Goal: Task Accomplishment & Management: Manage account settings

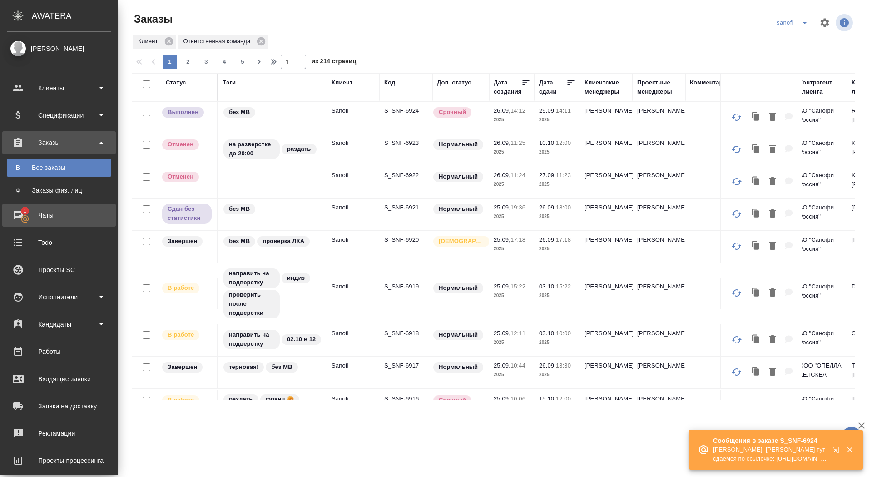
click at [52, 214] on div "Чаты" at bounding box center [59, 215] width 104 height 14
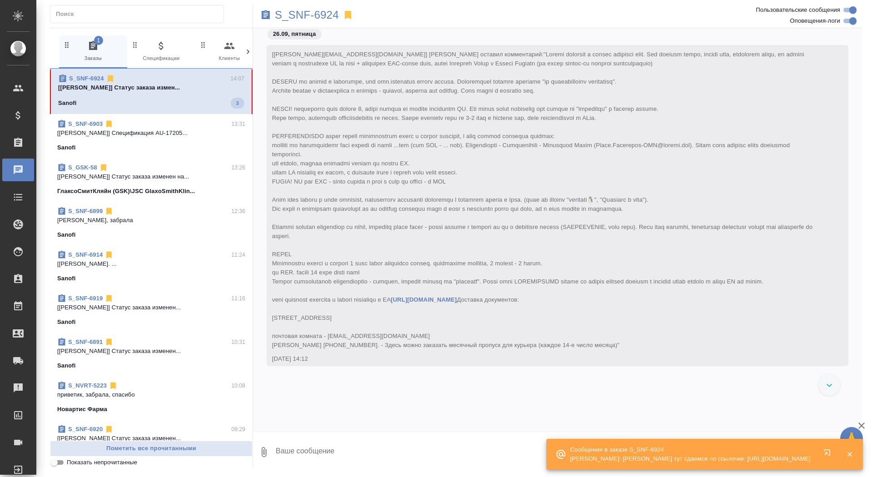
scroll to position [27026, 0]
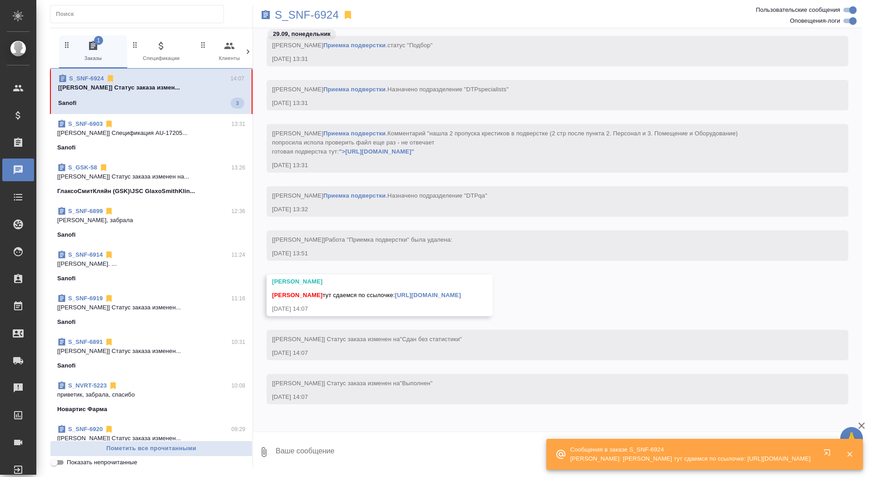
click at [285, 453] on textarea at bounding box center [568, 451] width 587 height 31
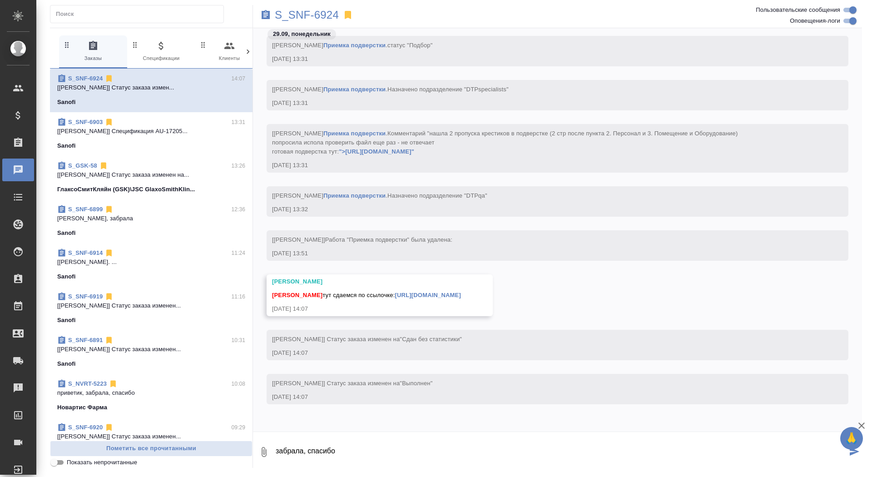
type textarea "забрала, спасибо"
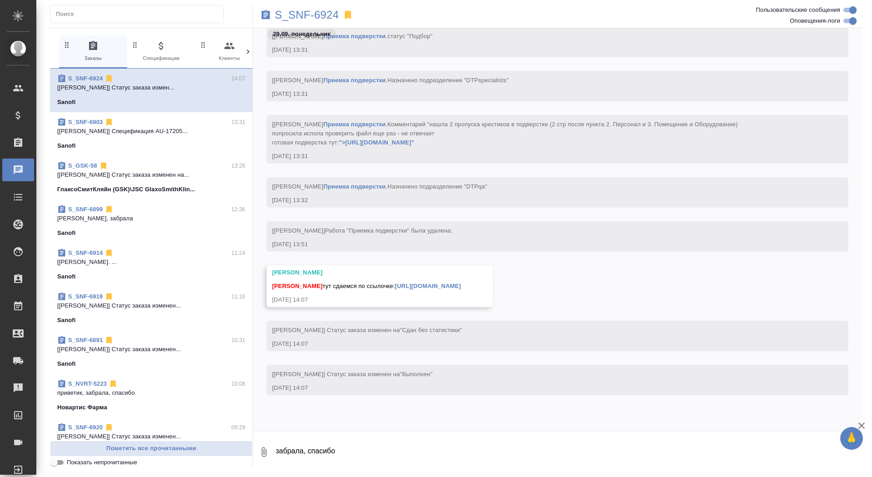
scroll to position [27070, 0]
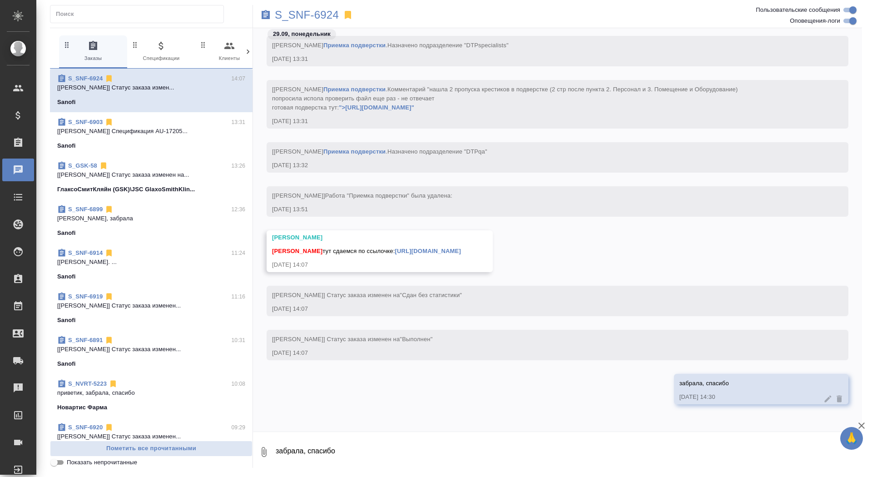
click at [461, 245] on div "Сайдашева Диляра тут сдаемся по ссылочке: https://drive.awatera.com/apps/files/…" at bounding box center [366, 249] width 189 height 11
click at [461, 246] on div "Сайдашева Диляра тут сдаемся по ссылочке: https://drive.awatera.com/apps/files/…" at bounding box center [366, 249] width 189 height 11
click at [461, 247] on link "https://drive.awatera.com/apps/files/files/10517396?dir=/Shares/Sanofi/Orders/S…" at bounding box center [428, 250] width 66 height 7
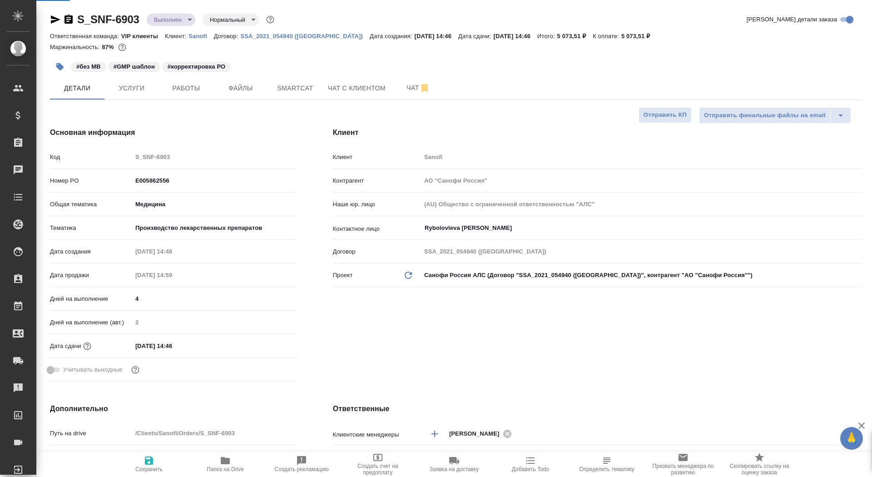
select select "RU"
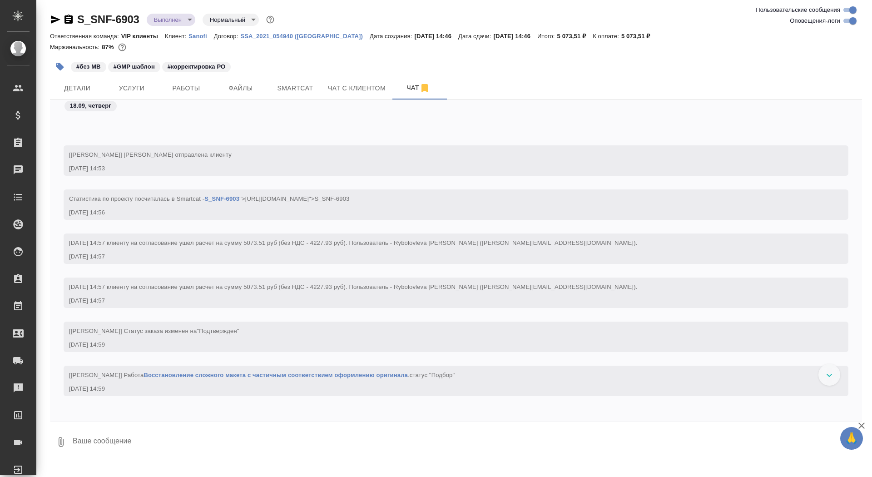
scroll to position [571, 0]
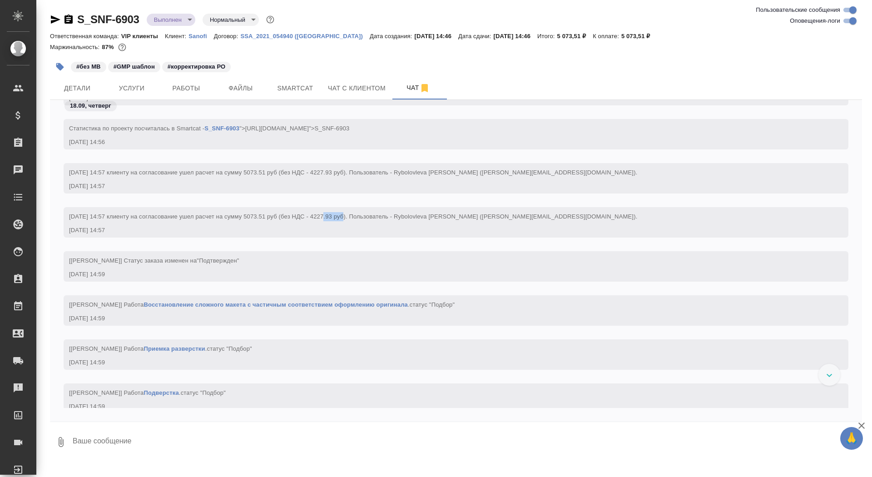
drag, startPoint x: 324, startPoint y: 218, endPoint x: 345, endPoint y: 219, distance: 21.4
click at [345, 219] on span "18.09.2025 14:57 клиенту на согласование ушел расчет на сумму 5073.51 руб (без …" at bounding box center [353, 216] width 568 height 7
click at [133, 88] on span "Услуги" at bounding box center [132, 88] width 44 height 11
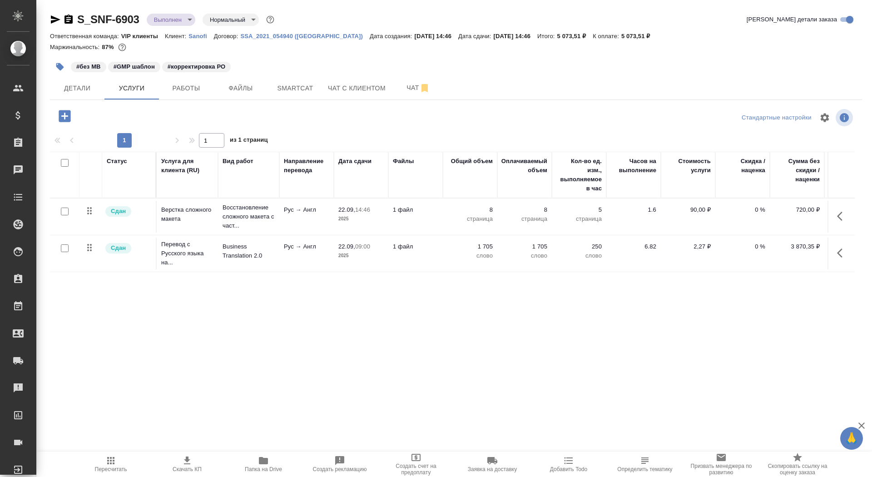
click at [219, 218] on td "Восстановление сложного макета с част..." at bounding box center [248, 216] width 61 height 36
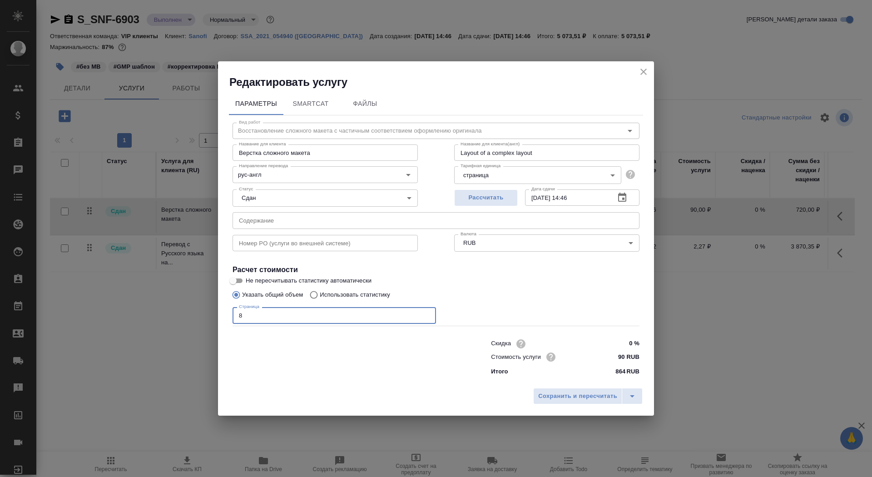
drag, startPoint x: 247, startPoint y: 321, endPoint x: 216, endPoint y: 304, distance: 35.4
click at [216, 304] on div "Редактировать услугу Параметры SmartCat Файлы Вид работ Восстановление сложного…" at bounding box center [436, 238] width 872 height 477
type input "16"
click at [551, 399] on span "Сохранить и пересчитать" at bounding box center [577, 396] width 79 height 10
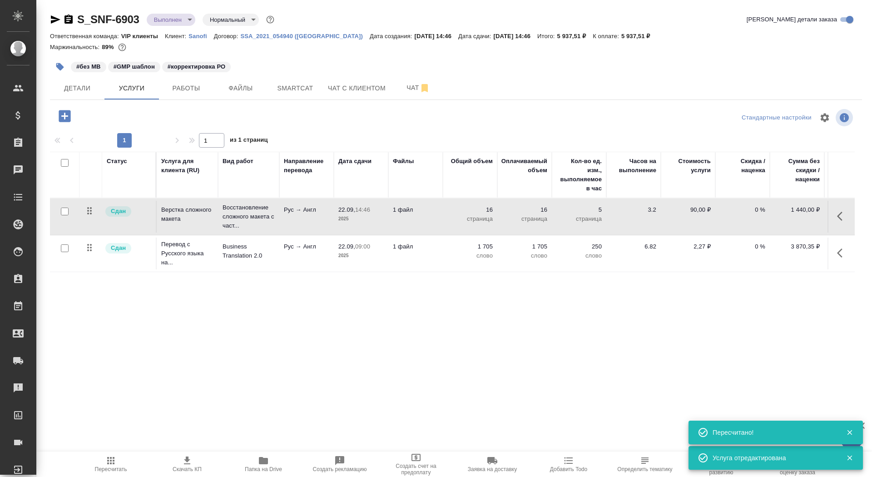
click at [344, 260] on td "22.09, 09:00 2025" at bounding box center [361, 253] width 54 height 32
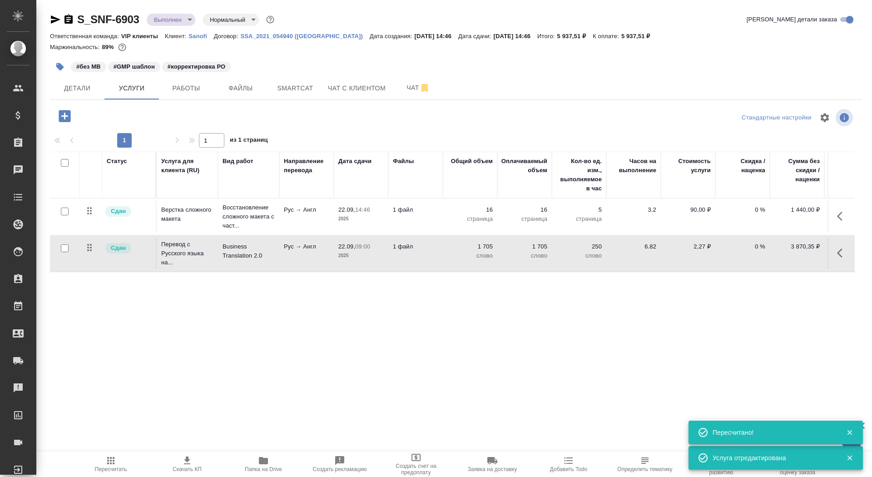
click at [344, 260] on td "22.09, 09:00 2025" at bounding box center [361, 253] width 54 height 32
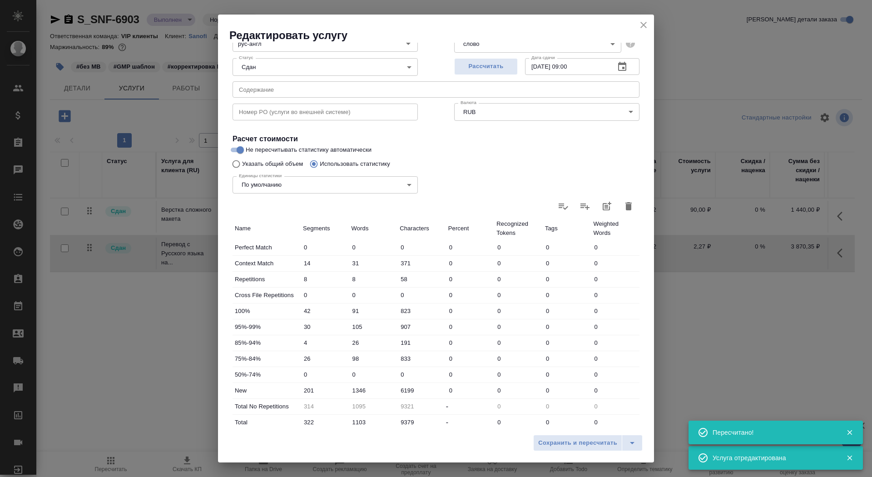
scroll to position [141, 0]
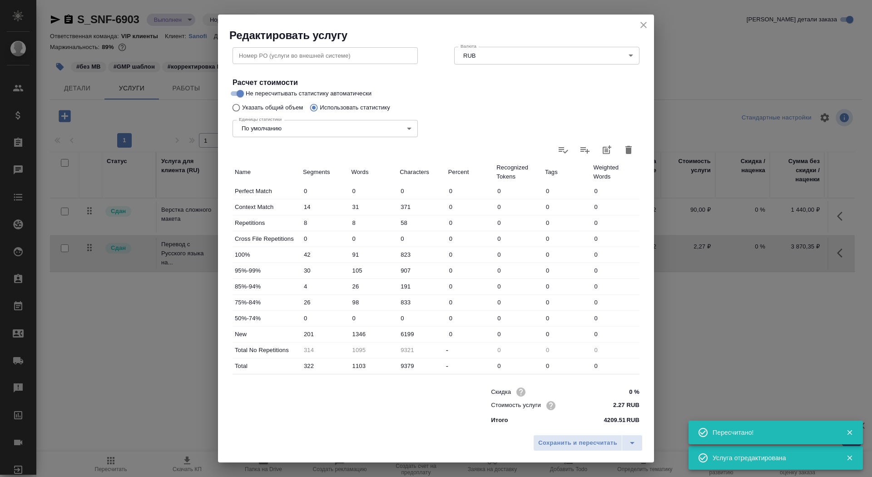
click at [648, 25] on button "close" at bounding box center [643, 25] width 14 height 14
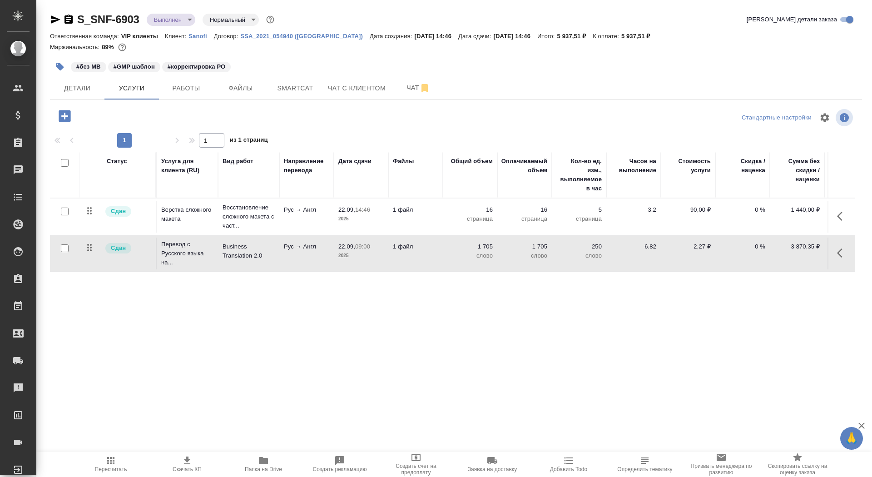
click at [69, 16] on icon "button" at bounding box center [68, 19] width 8 height 9
click at [242, 262] on td "Business Translation 2.0" at bounding box center [248, 253] width 61 height 32
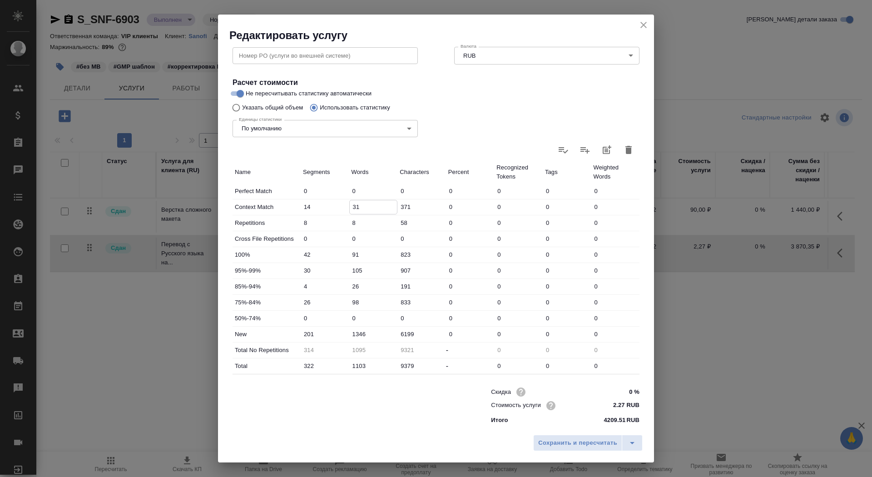
drag, startPoint x: 367, startPoint y: 209, endPoint x: 337, endPoint y: 209, distance: 30.0
click at [337, 209] on div "Context Match 14 31 371 0 0 0 0" at bounding box center [435, 206] width 407 height 15
type input "0"
drag, startPoint x: 360, startPoint y: 219, endPoint x: 324, endPoint y: 220, distance: 36.3
click at [324, 220] on div "Repetitions 8 8 58 0 0 0 0" at bounding box center [435, 222] width 407 height 15
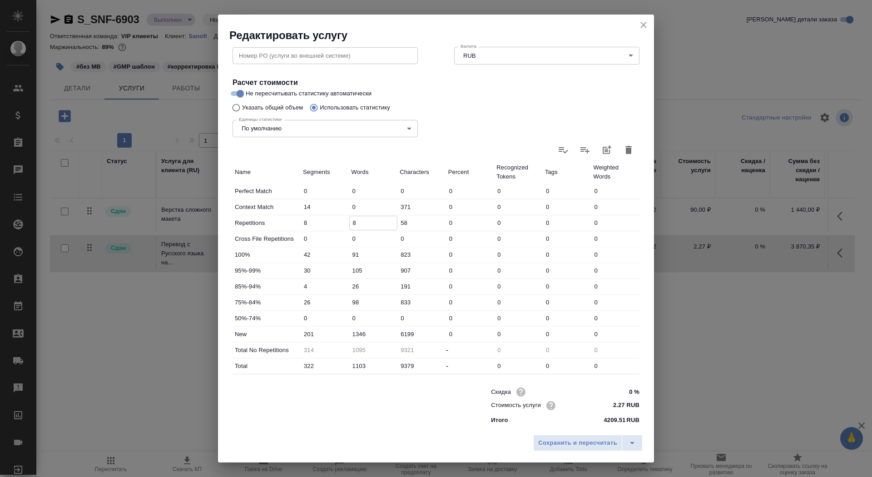
type input "0"
type input "1103"
type input "0"
drag, startPoint x: 367, startPoint y: 257, endPoint x: 314, endPoint y: 258, distance: 53.1
click at [314, 258] on div "100% 42 91 823 0 0 0 0" at bounding box center [435, 254] width 407 height 15
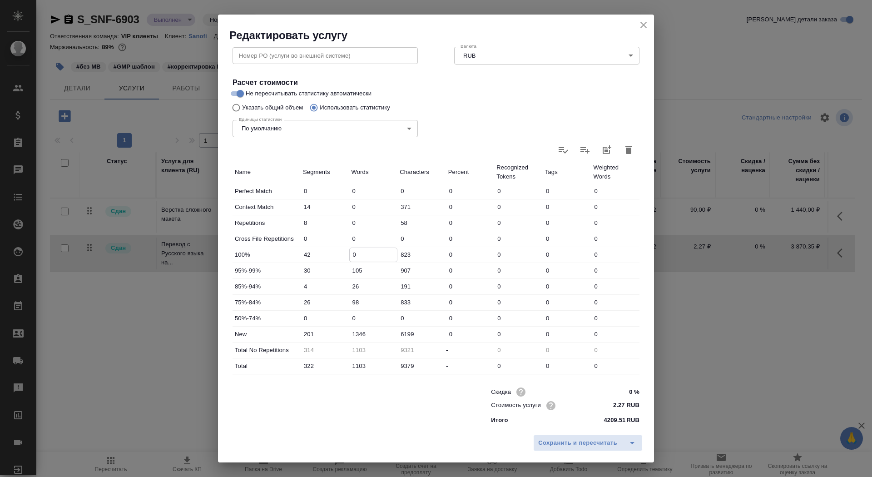
type input "0"
drag, startPoint x: 369, startPoint y: 272, endPoint x: 324, endPoint y: 271, distance: 45.9
click at [324, 272] on div "95%-99% 30 105 907 0 0 0 0" at bounding box center [435, 270] width 407 height 15
click at [630, 148] on icon "button" at bounding box center [628, 150] width 6 height 8
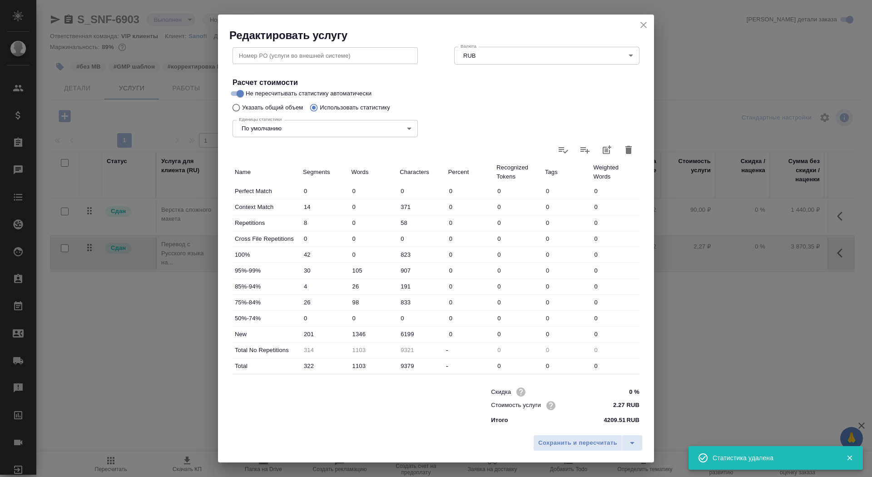
type input "0"
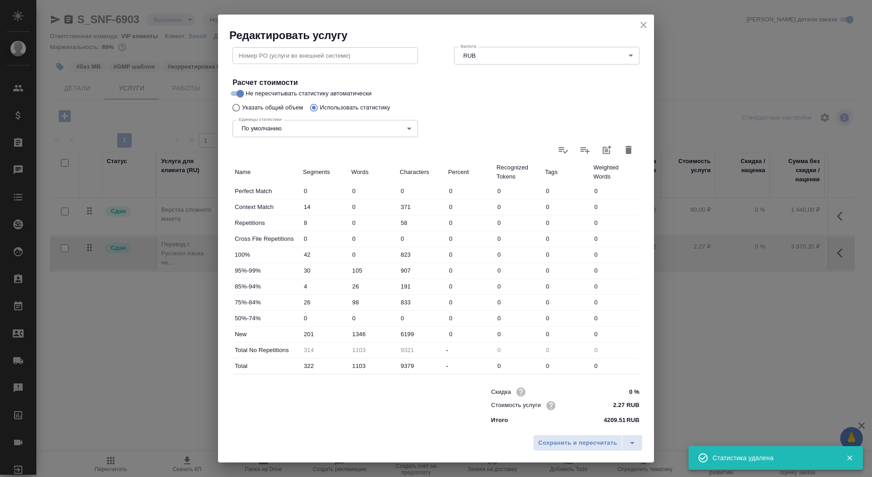
type input "0"
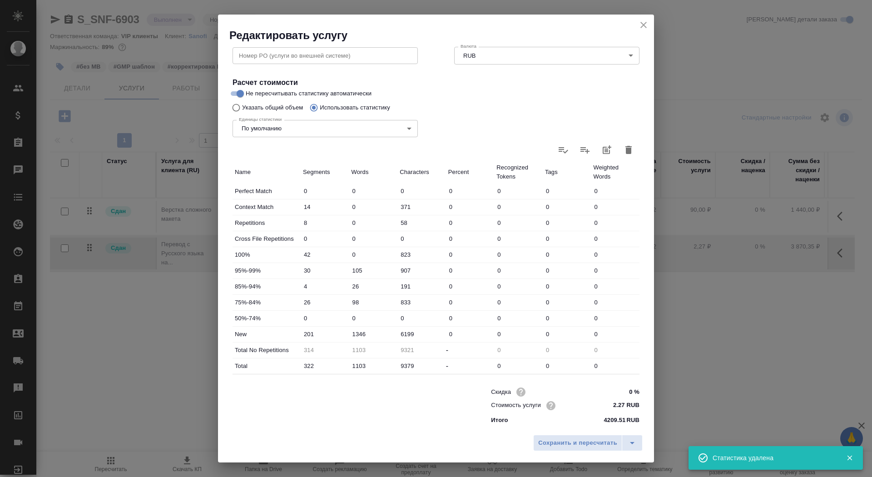
type input "0"
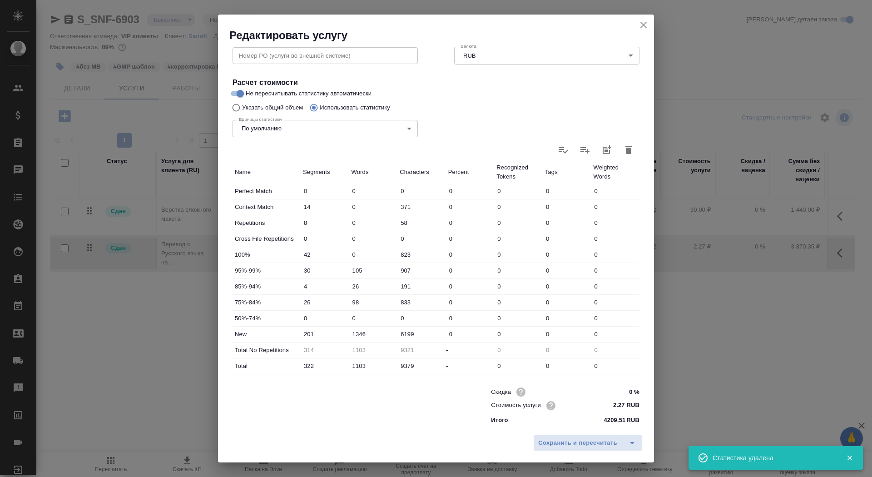
type input "0"
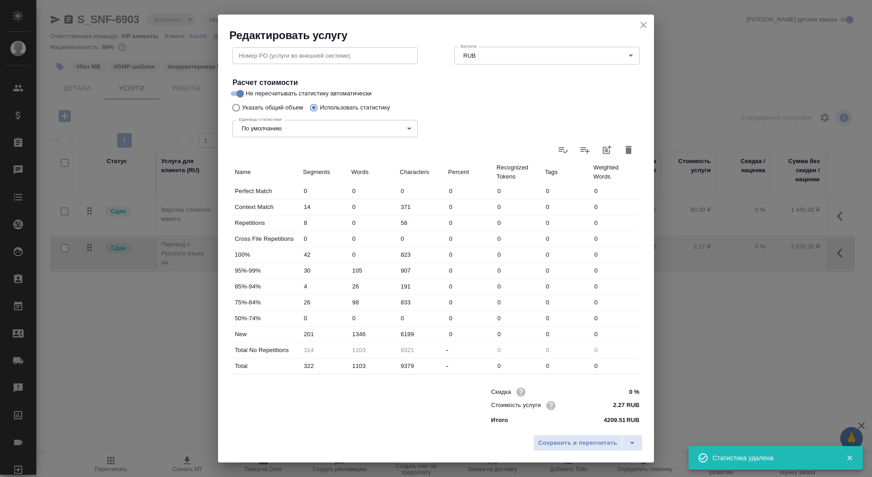
type input "0"
click at [361, 318] on input "0" at bounding box center [373, 317] width 49 height 13
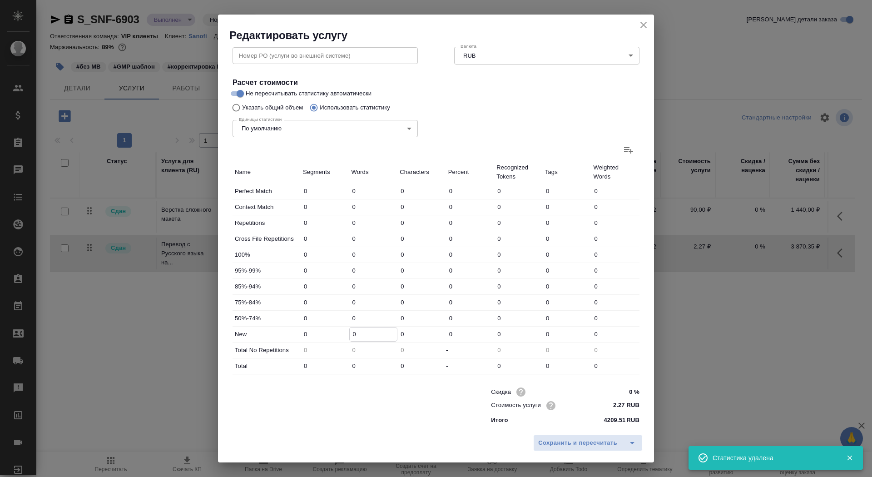
drag, startPoint x: 357, startPoint y: 335, endPoint x: 337, endPoint y: 335, distance: 20.4
click at [337, 335] on div "New 0 0 0 0 0 0 0" at bounding box center [435, 333] width 407 height 15
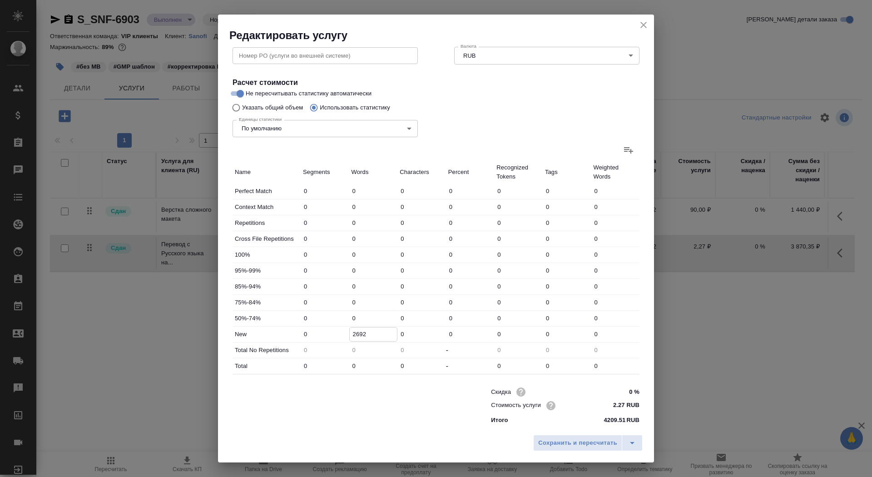
type input "2692"
drag, startPoint x: 361, startPoint y: 301, endPoint x: 327, endPoint y: 300, distance: 33.6
click at [327, 300] on div "75%-84% 0 0 0 0 0 0 0" at bounding box center [435, 302] width 407 height 15
type input "458"
drag, startPoint x: 361, startPoint y: 253, endPoint x: 330, endPoint y: 253, distance: 30.4
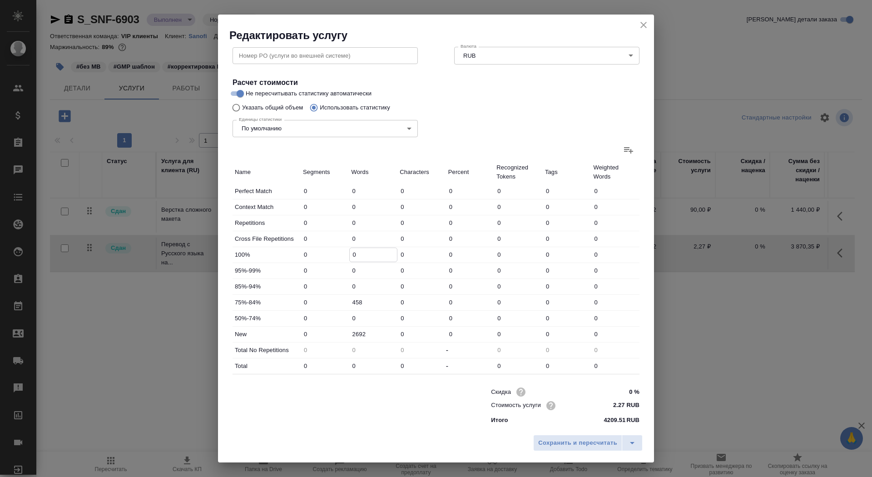
click at [330, 253] on div "100% 0 0 0 0 0 0 0" at bounding box center [435, 254] width 407 height 15
type input "260"
click at [557, 448] on button "Сохранить и пересчитать" at bounding box center [577, 442] width 89 height 16
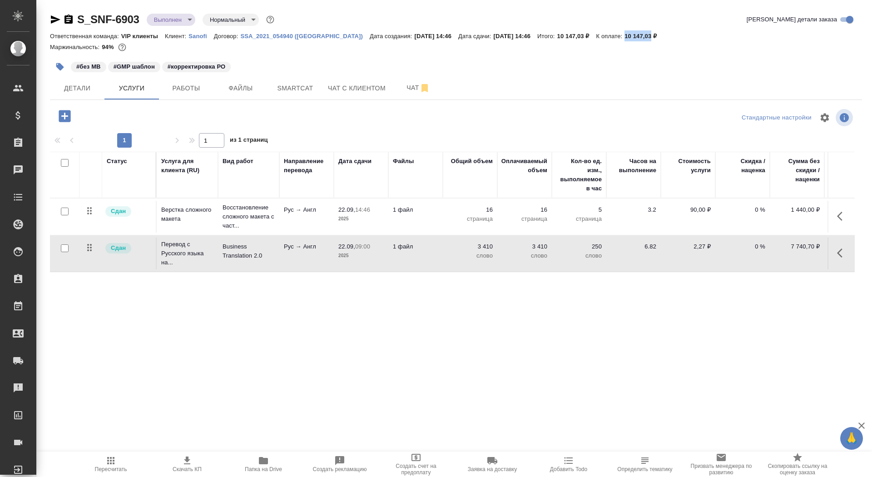
drag, startPoint x: 613, startPoint y: 35, endPoint x: 640, endPoint y: 35, distance: 26.3
click at [640, 35] on p "10 147,03 ₽" at bounding box center [643, 36] width 39 height 7
copy p "10 147,03"
click at [164, 21] on body "🙏 .cls-1 fill:#fff; AWATERA Saydasheva Dilyara Клиенты Спецификации Заказы 0 Ча…" at bounding box center [436, 238] width 872 height 477
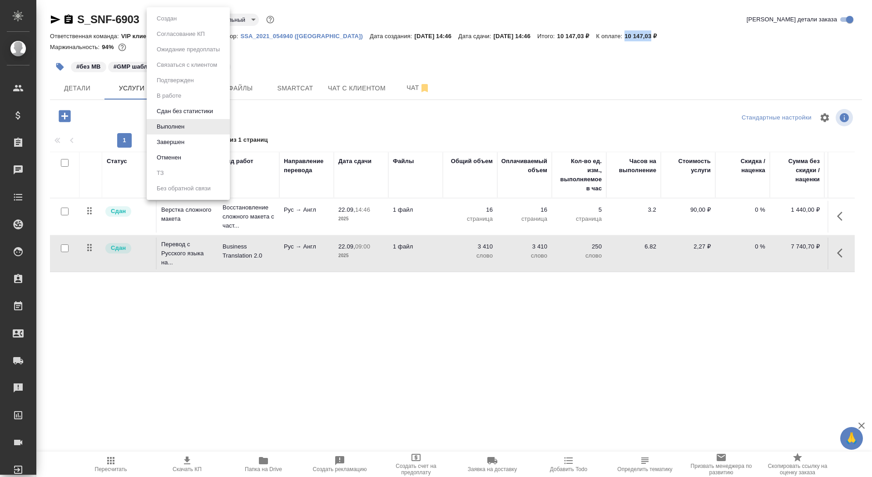
click at [199, 143] on li "Завершен" at bounding box center [188, 141] width 83 height 15
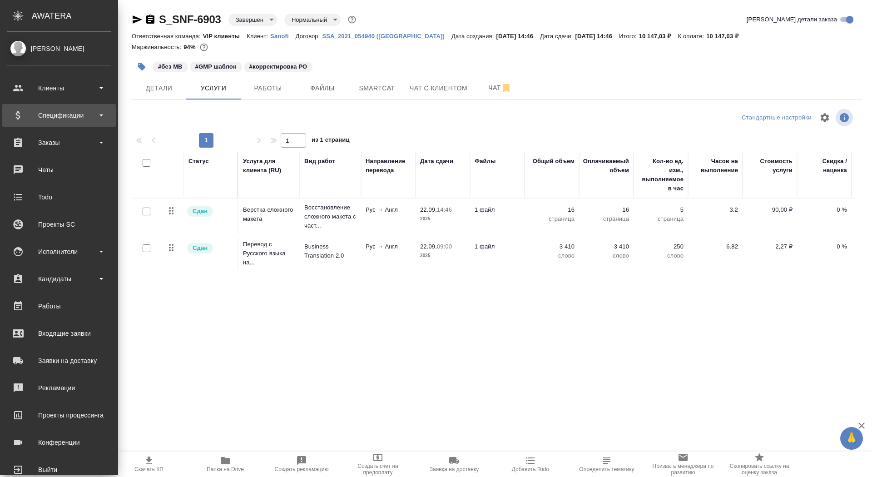
click at [15, 114] on div "Спецификации" at bounding box center [59, 115] width 104 height 14
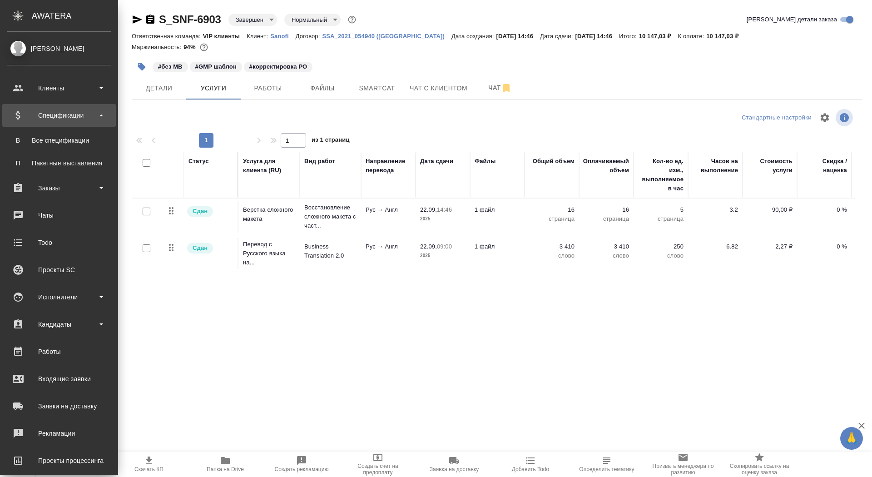
click at [18, 136] on div "Все спецификации" at bounding box center [58, 140] width 95 height 9
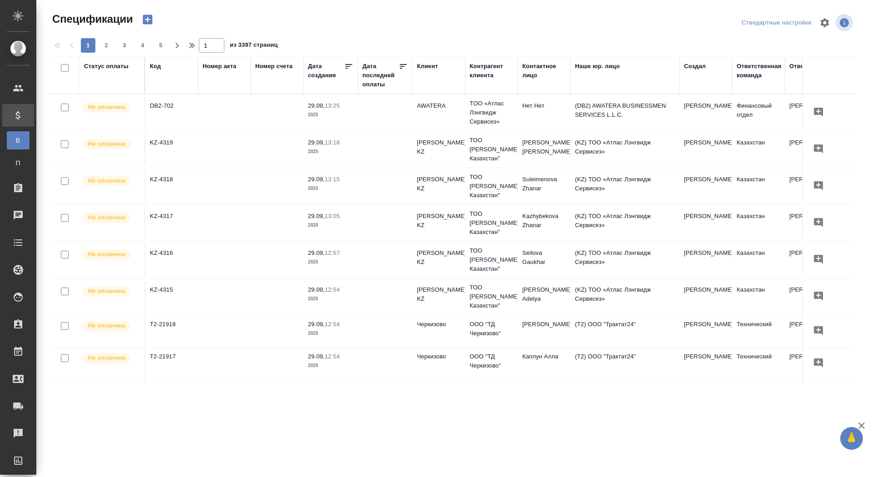
click at [148, 20] on icon "button" at bounding box center [147, 19] width 13 height 13
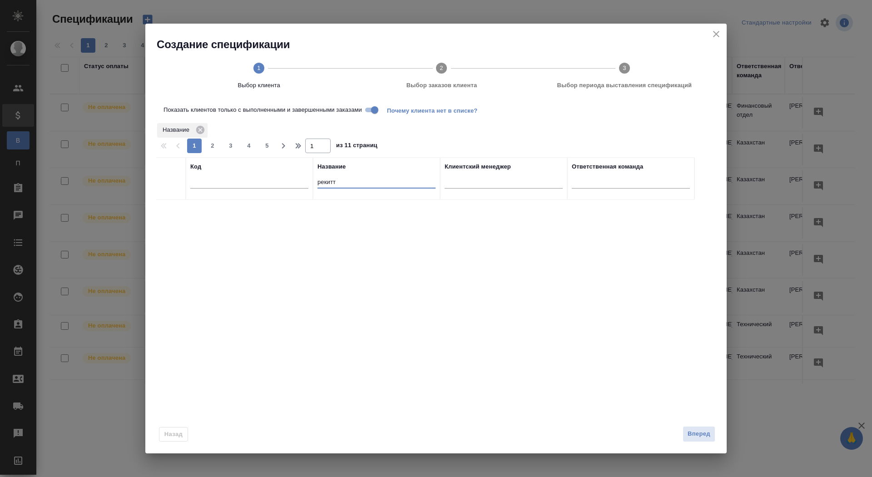
drag, startPoint x: 353, startPoint y: 180, endPoint x: 263, endPoint y: 174, distance: 90.0
click at [262, 175] on tr "Код Название рекитт Клиентский менеджер Ответственная команда" at bounding box center [425, 178] width 538 height 43
type input "sanofi"
click at [165, 209] on div at bounding box center [171, 211] width 20 height 13
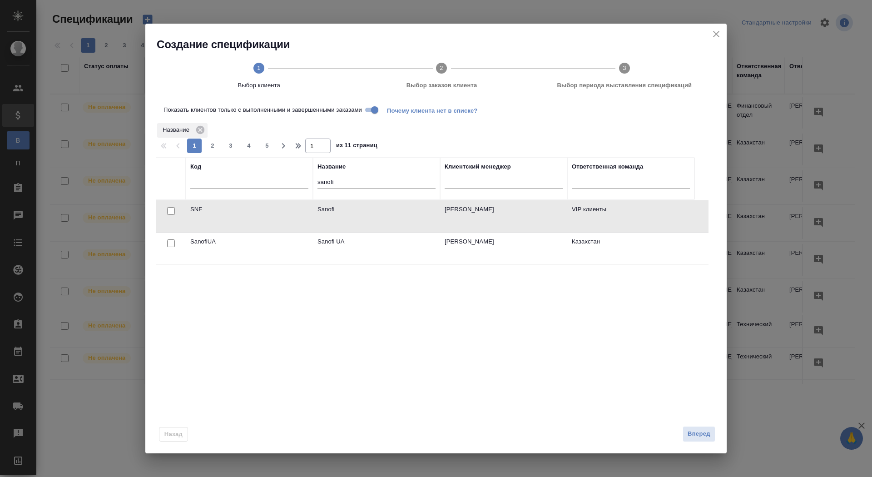
click at [170, 211] on input "checkbox" at bounding box center [171, 211] width 8 height 8
checkbox input "true"
click at [694, 437] on span "Вперед" at bounding box center [698, 433] width 23 height 10
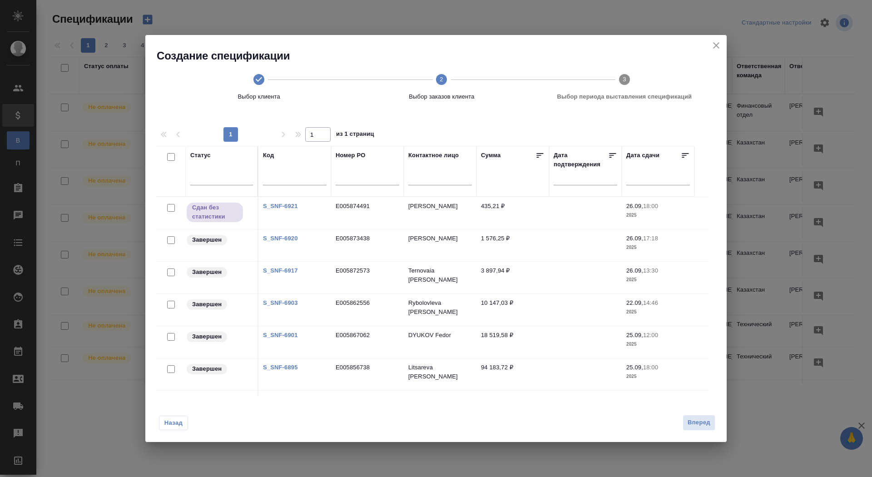
scroll to position [58, 0]
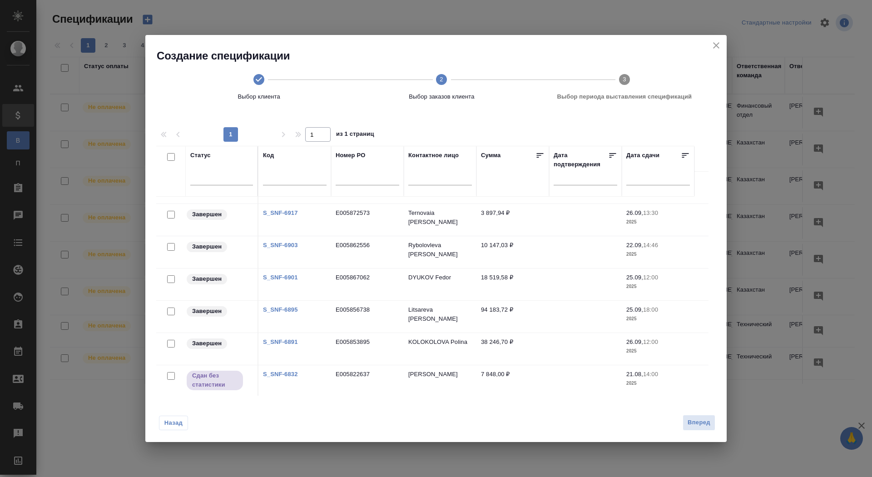
click at [170, 246] on input "checkbox" at bounding box center [171, 247] width 8 height 8
checkbox input "true"
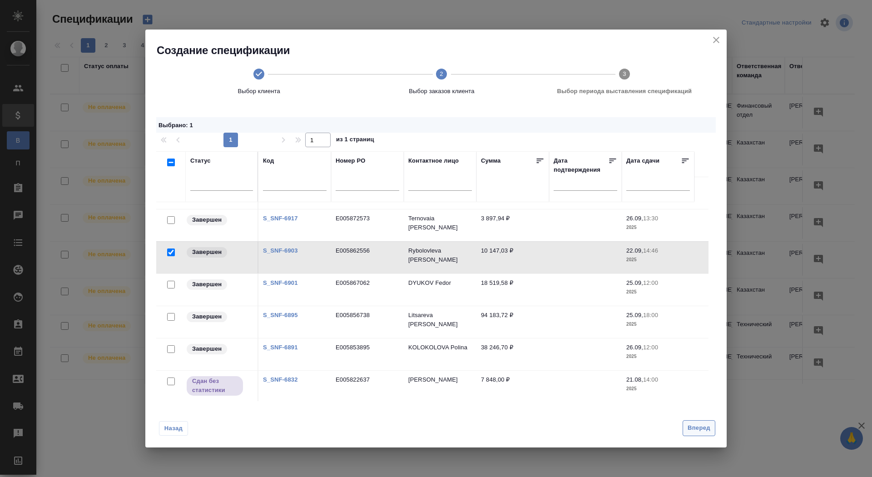
click at [702, 433] on button "Вперед" at bounding box center [698, 428] width 33 height 16
select select "8"
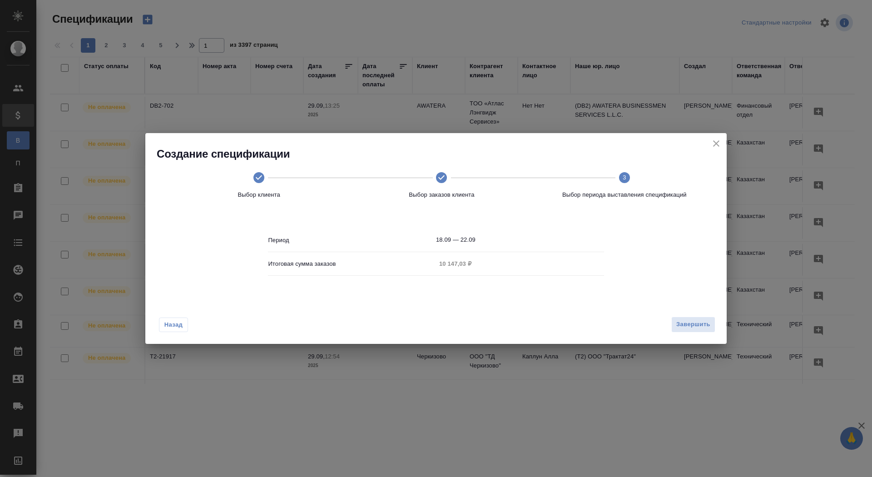
click at [488, 236] on input "18.09 — 22.09" at bounding box center [520, 239] width 168 height 13
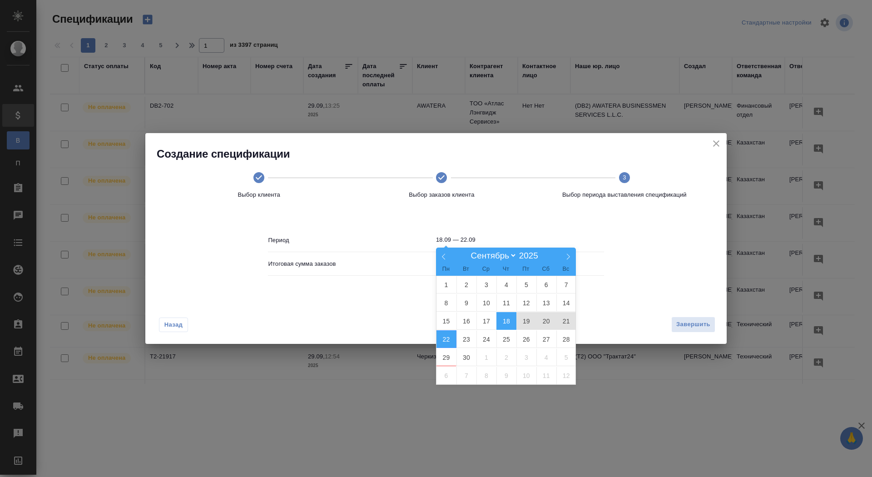
click at [502, 320] on span "18" at bounding box center [506, 321] width 20 height 18
type input "18.09"
click at [448, 349] on span "29" at bounding box center [446, 357] width 20 height 18
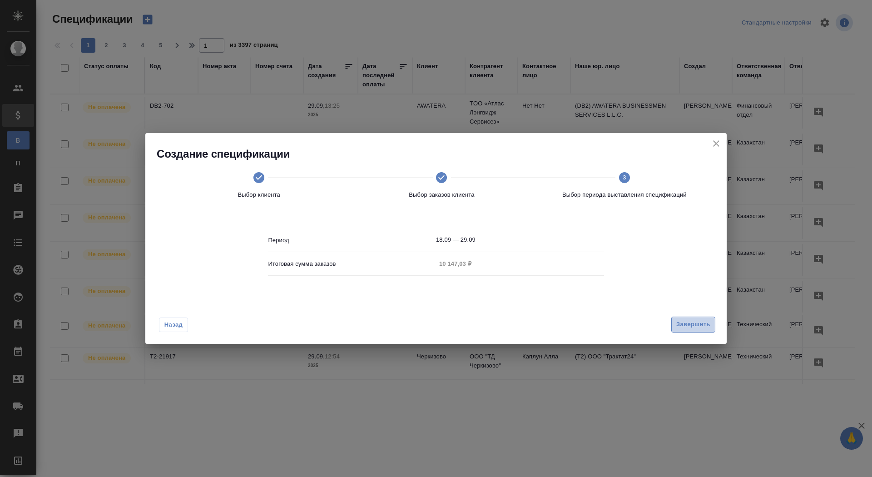
click at [703, 325] on span "Завершить" at bounding box center [693, 324] width 34 height 10
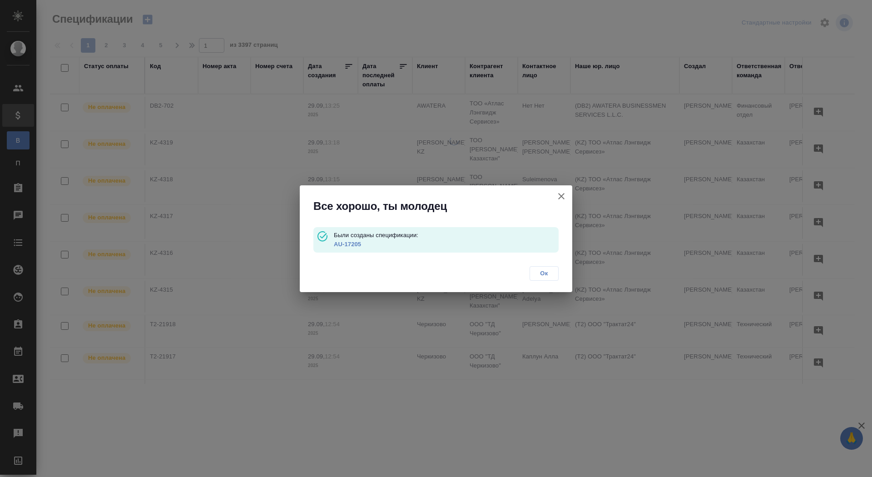
click at [346, 242] on link "AU-17205" at bounding box center [347, 244] width 27 height 7
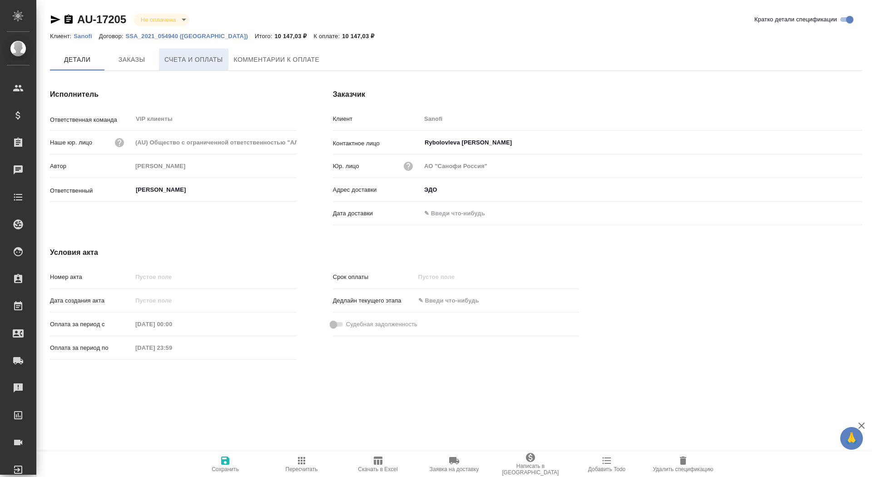
click at [211, 60] on span "Счета и оплаты" at bounding box center [193, 59] width 59 height 11
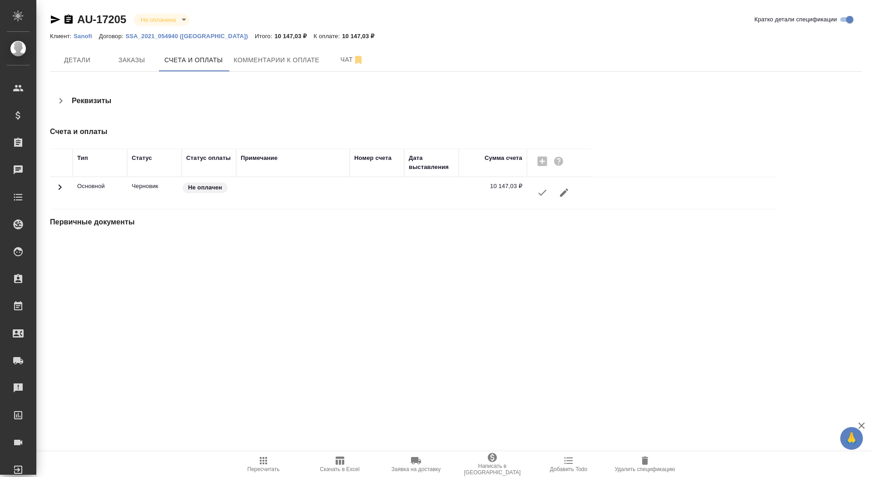
click at [542, 194] on icon "button" at bounding box center [542, 192] width 11 height 11
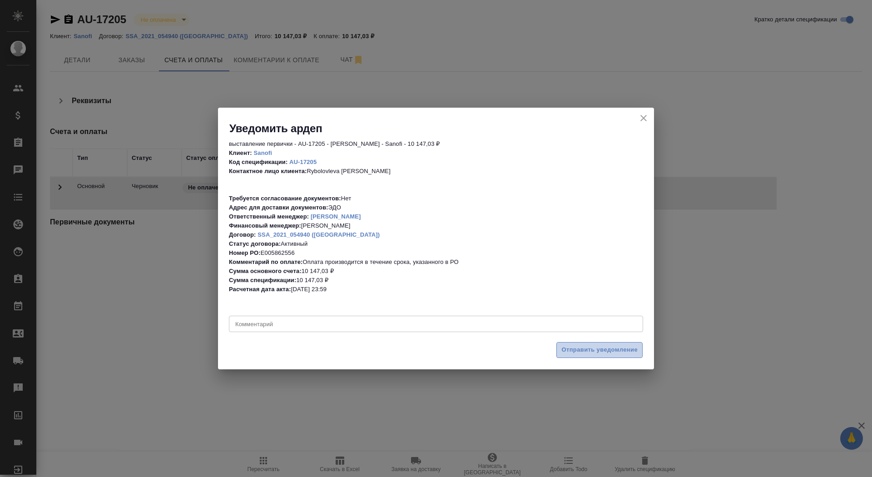
click at [625, 351] on span "Отправить уведомление" at bounding box center [599, 350] width 76 height 10
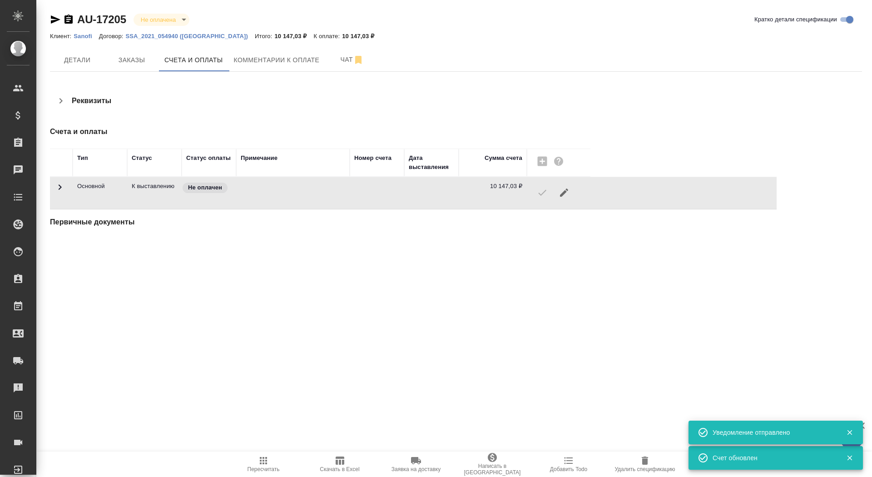
click at [68, 18] on icon "button" at bounding box center [68, 19] width 11 height 11
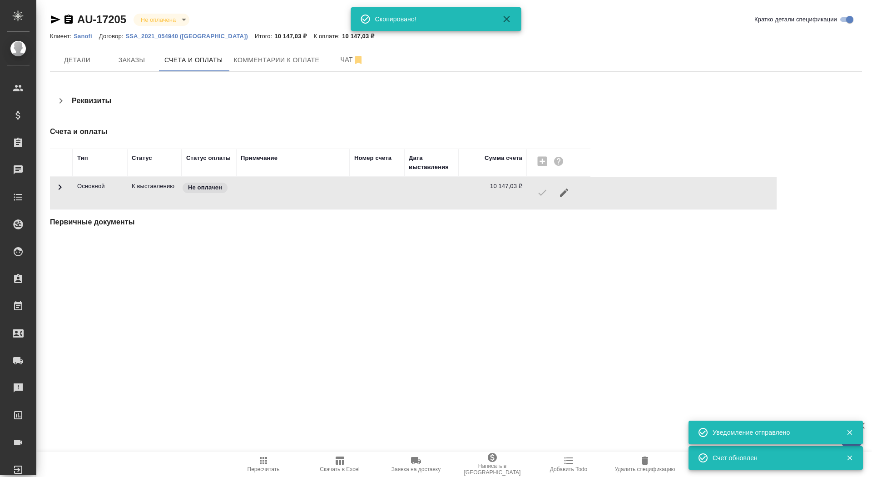
click at [52, 21] on icon "button" at bounding box center [56, 19] width 10 height 8
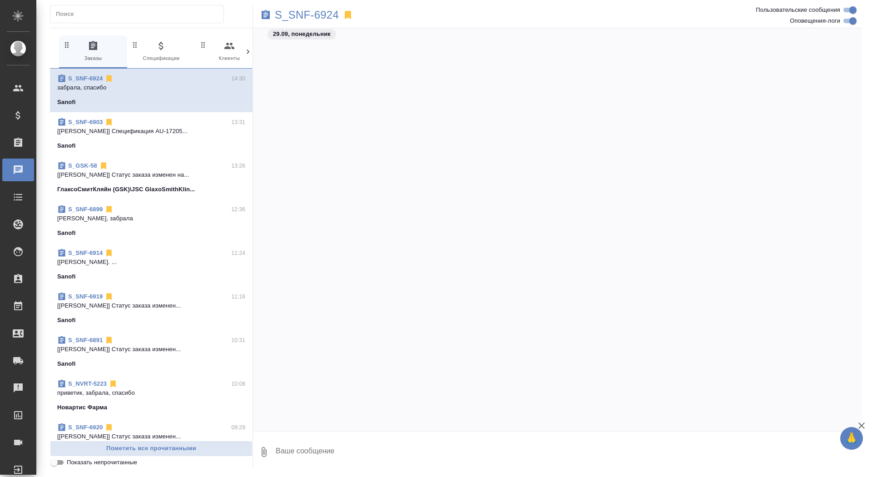
scroll to position [27070, 0]
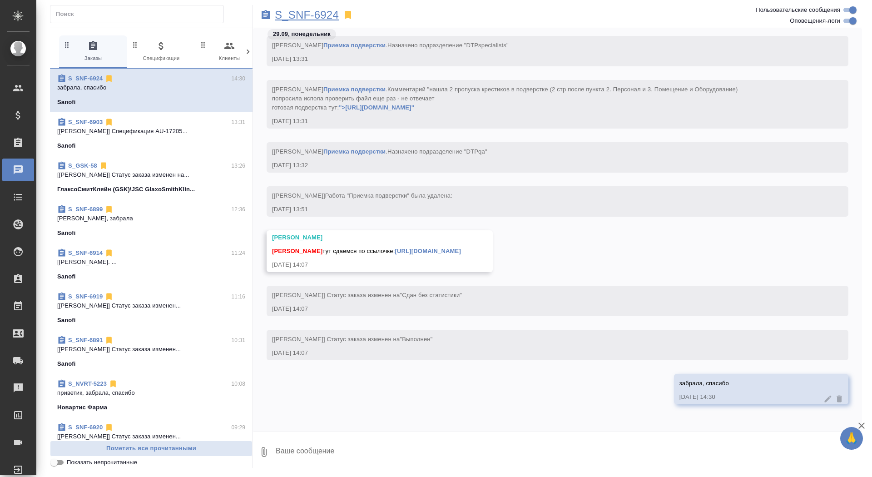
click at [306, 12] on p "S_SNF-6924" at bounding box center [307, 14] width 64 height 9
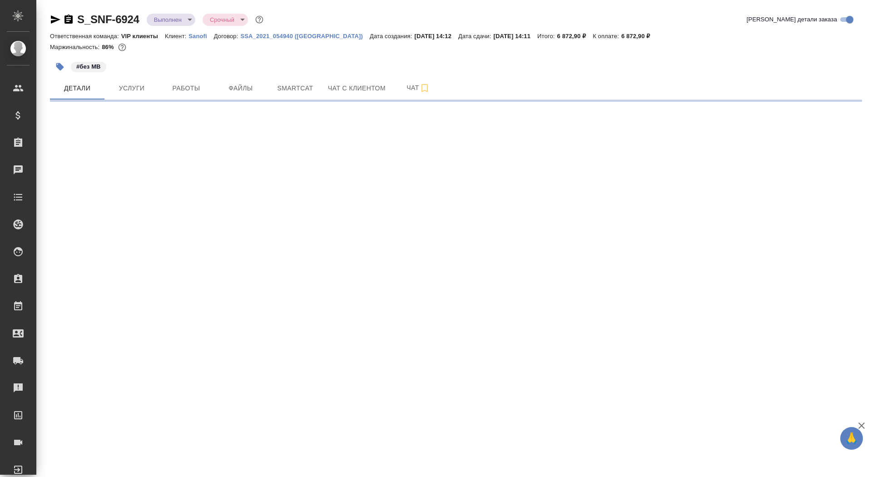
select select "RU"
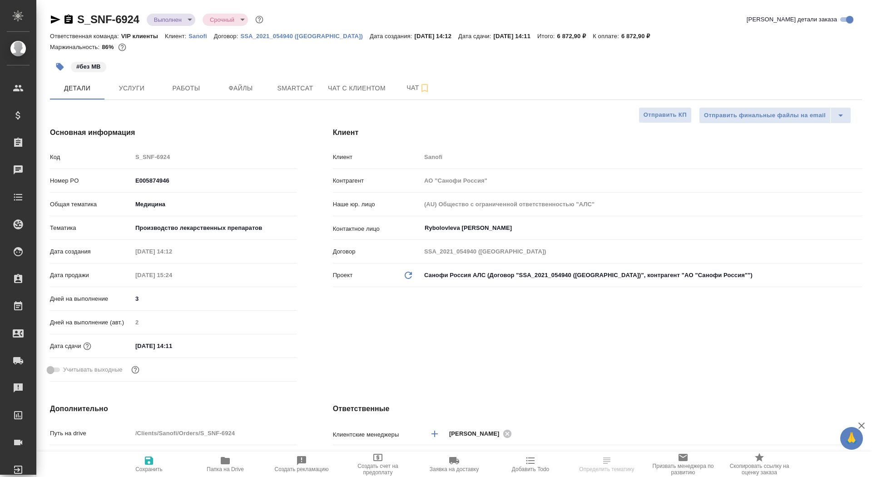
type textarea "x"
type input "[PERSON_NAME]"
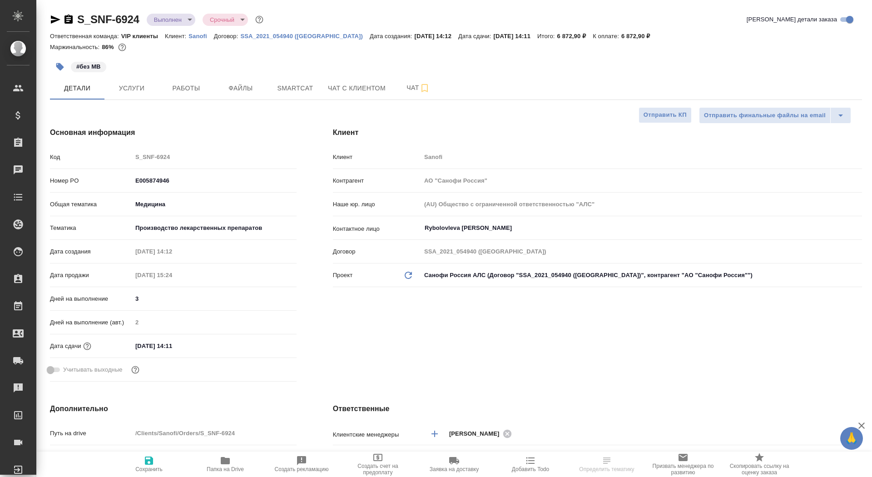
click at [62, 16] on div at bounding box center [62, 19] width 24 height 11
type textarea "x"
click at [66, 17] on icon "button" at bounding box center [68, 19] width 8 height 9
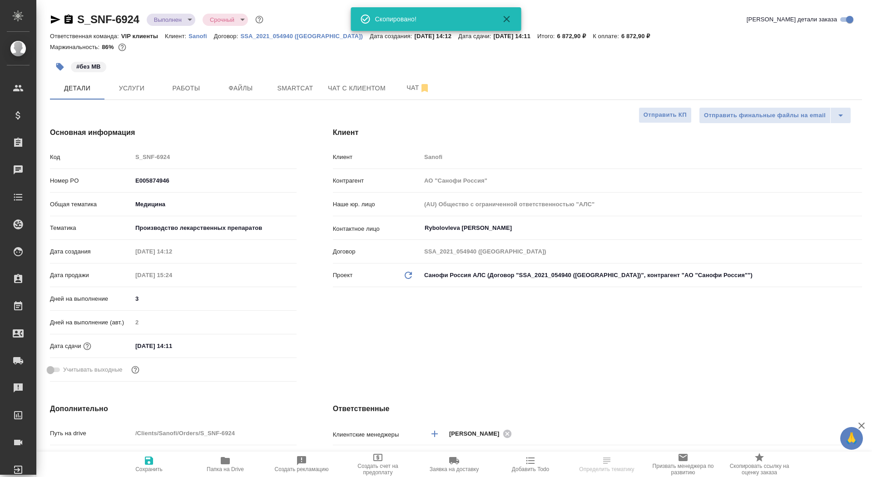
type textarea "x"
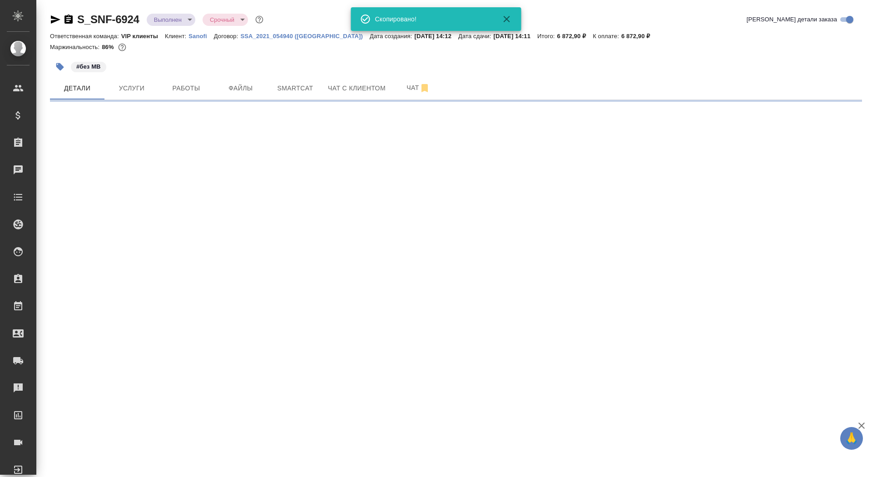
select select "RU"
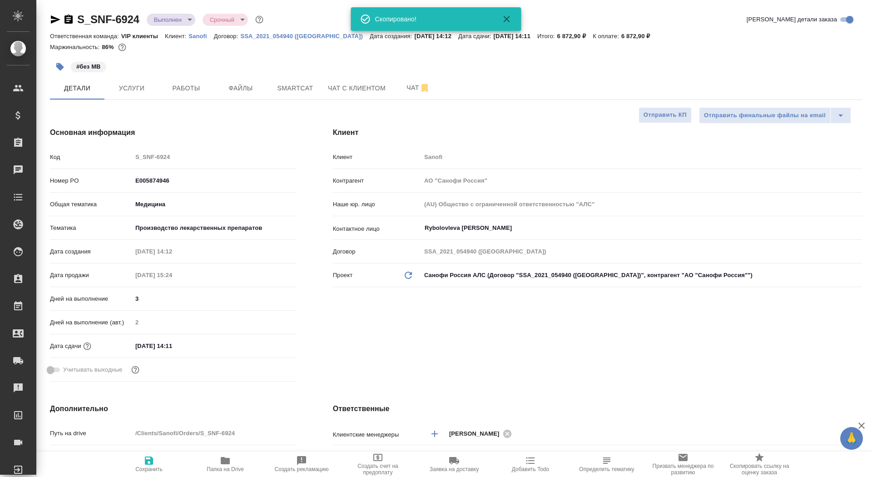
type textarea "x"
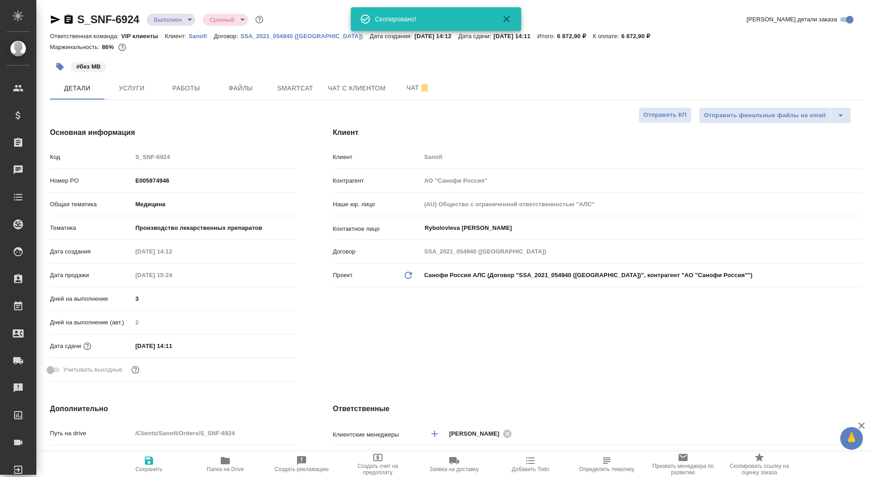
type textarea "x"
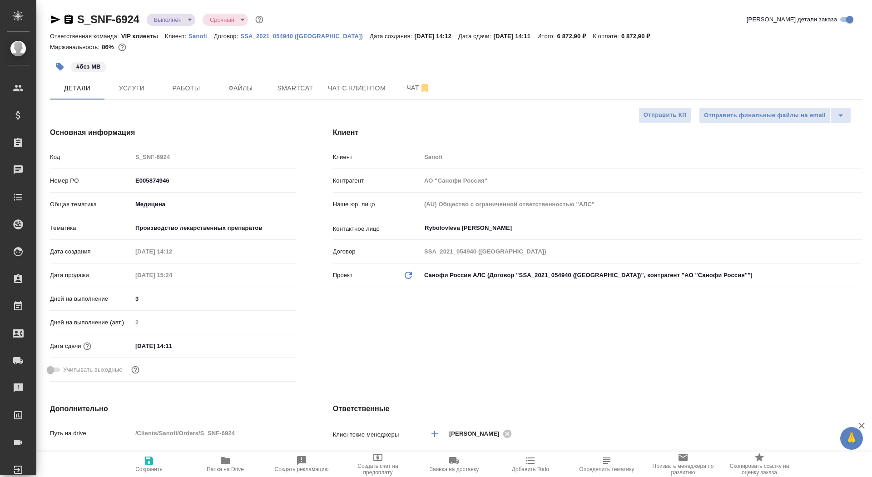
type textarea "x"
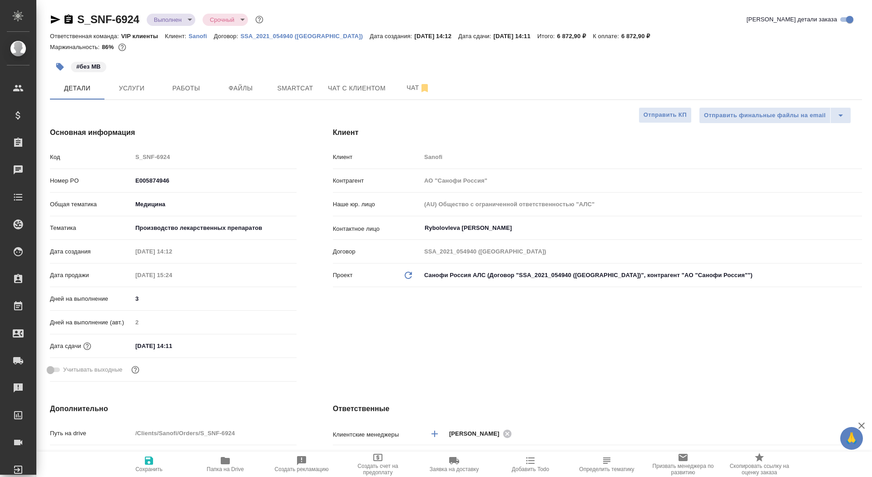
type textarea "x"
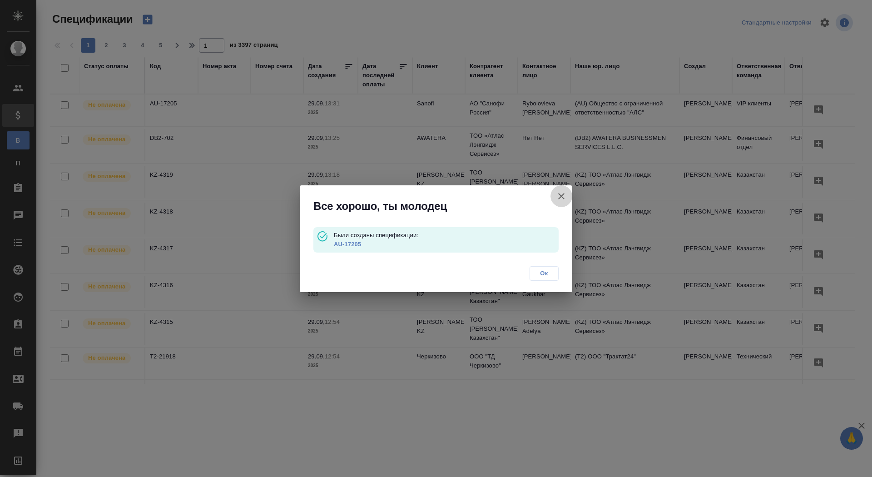
click at [562, 196] on icon "button" at bounding box center [561, 196] width 11 height 11
